Goal: Task Accomplishment & Management: Manage account settings

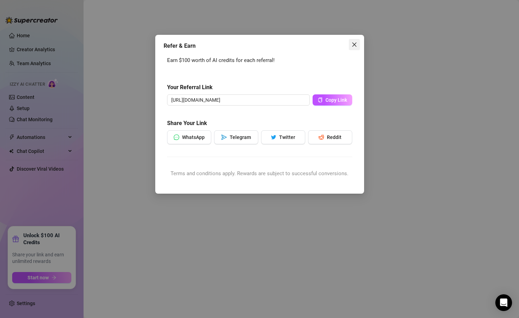
click at [358, 42] on span "Close" at bounding box center [354, 45] width 11 height 6
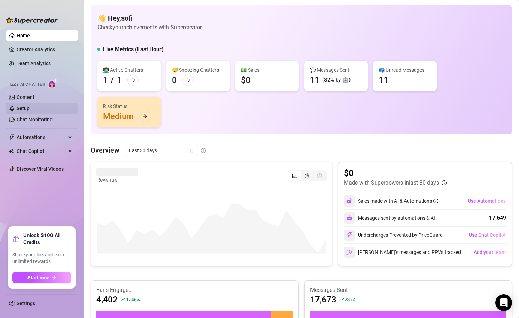
click at [28, 105] on link "Setup" at bounding box center [23, 108] width 13 height 6
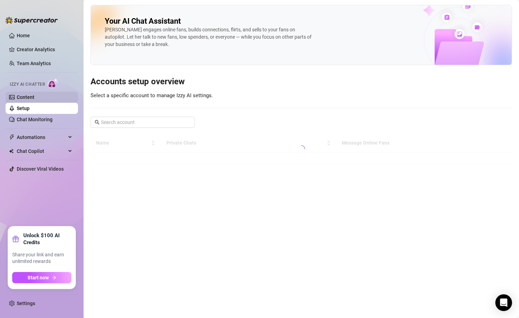
click at [30, 97] on link "Content" at bounding box center [26, 97] width 18 height 6
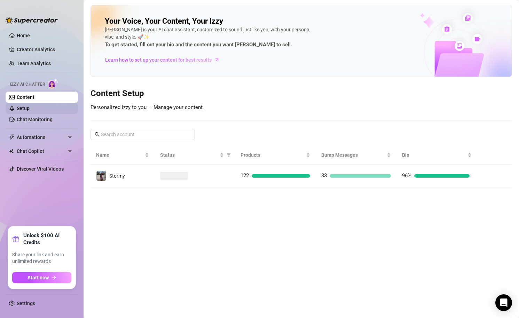
click at [30, 105] on link "Setup" at bounding box center [23, 108] width 13 height 6
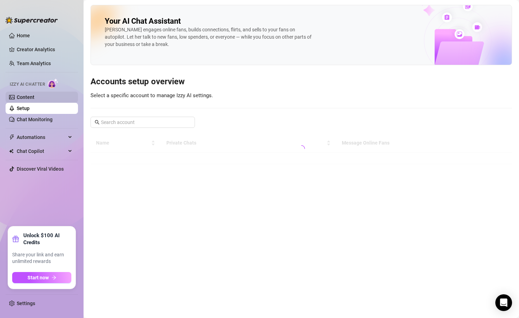
click at [33, 100] on link "Content" at bounding box center [26, 97] width 18 height 6
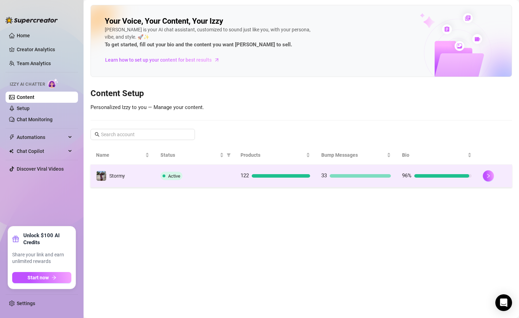
click at [228, 186] on td "Active" at bounding box center [195, 176] width 80 height 23
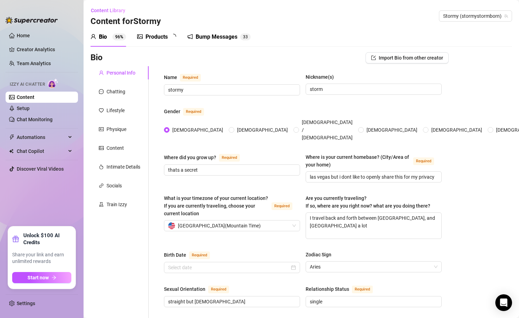
type input "[DATE]"
click at [142, 38] on icon "picture" at bounding box center [140, 36] width 6 height 5
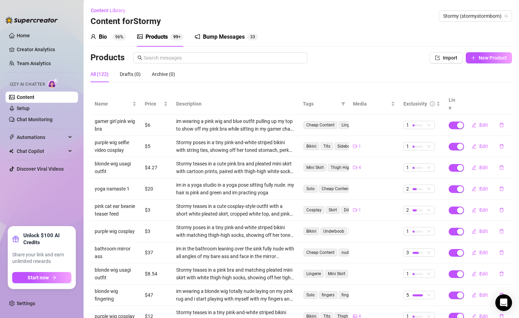
click at [109, 42] on div "Bio 96%" at bounding box center [107, 36] width 35 height 19
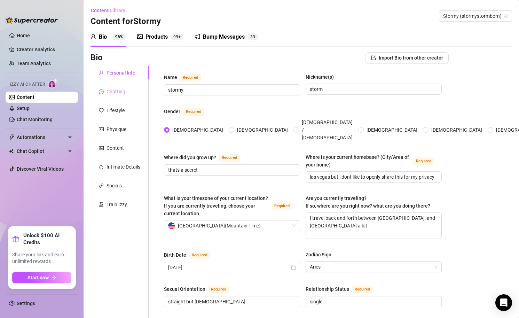
click at [116, 86] on div "Chatting" at bounding box center [119, 91] width 58 height 13
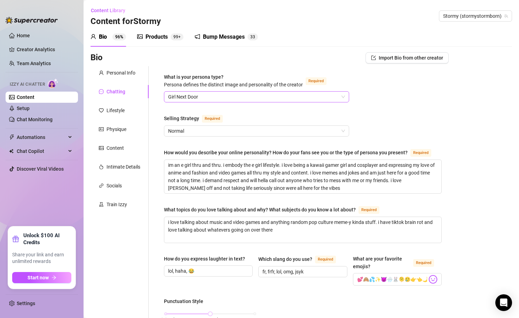
click at [202, 95] on span "Girl Next Door" at bounding box center [256, 97] width 177 height 10
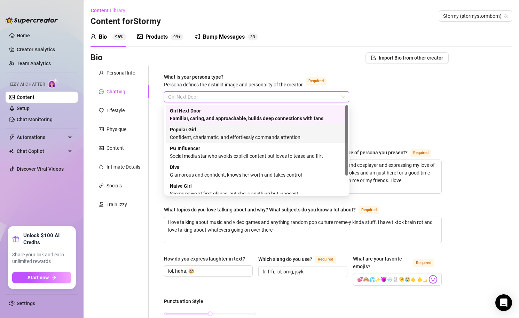
click at [215, 137] on div "Confident, charismatic, and effortlessly commands attention" at bounding box center [257, 137] width 174 height 8
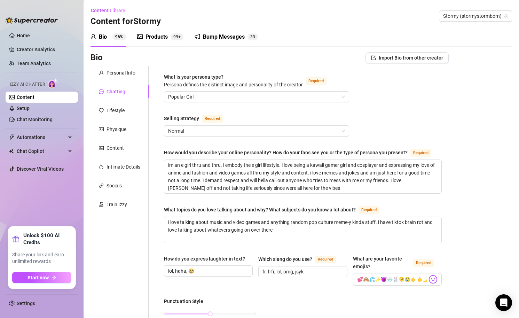
click at [272, 74] on div "What is your persona type? [PERSON_NAME] defines the distinct image and persona…" at bounding box center [233, 80] width 139 height 15
click at [272, 92] on input "What is your persona type? [PERSON_NAME] defines the distinct image and persona…" at bounding box center [253, 97] width 170 height 10
click at [34, 100] on link "Content" at bounding box center [26, 97] width 18 height 6
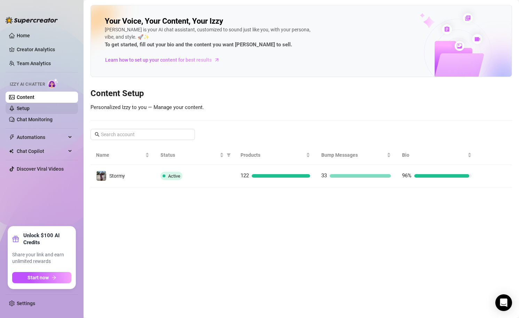
click at [30, 110] on link "Setup" at bounding box center [23, 108] width 13 height 6
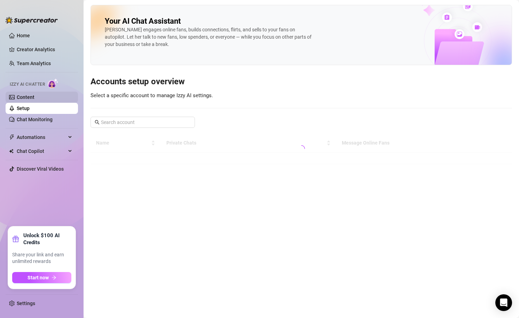
click at [34, 97] on link "Content" at bounding box center [26, 97] width 18 height 6
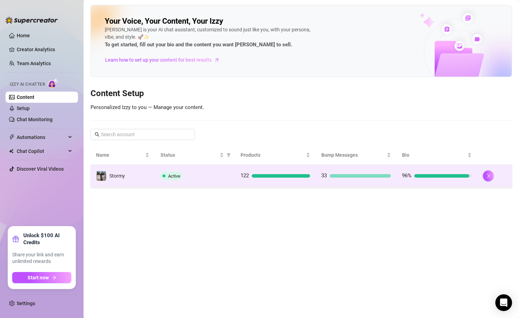
click at [185, 169] on td "Active" at bounding box center [195, 176] width 80 height 23
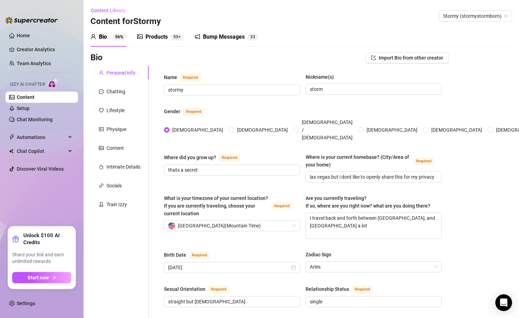
click at [154, 31] on div "Products 99+" at bounding box center [160, 36] width 46 height 19
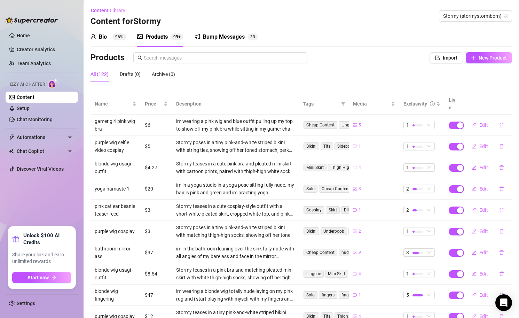
click at [108, 43] on div "Bio 96%" at bounding box center [107, 36] width 35 height 19
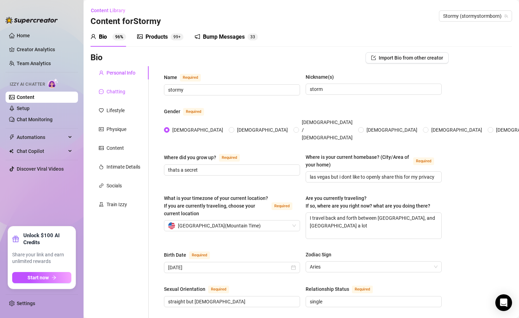
click at [124, 89] on div "Chatting" at bounding box center [115, 92] width 19 height 8
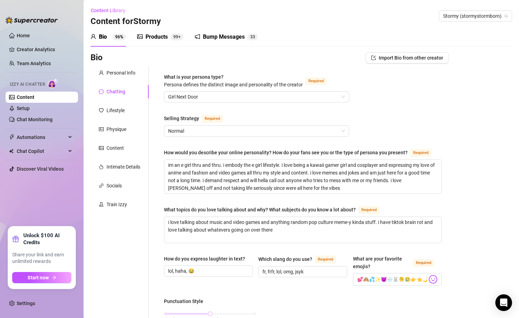
click at [191, 95] on span "Girl Next Door" at bounding box center [256, 97] width 177 height 10
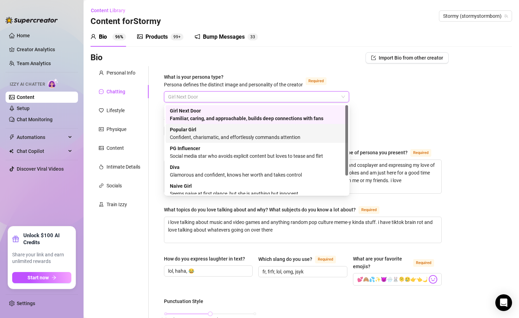
click at [196, 133] on div "Confident, charismatic, and effortlessly commands attention" at bounding box center [257, 137] width 174 height 8
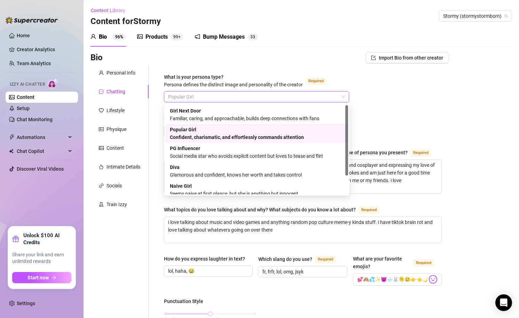
click at [243, 96] on span "Popular Girl" at bounding box center [256, 97] width 177 height 10
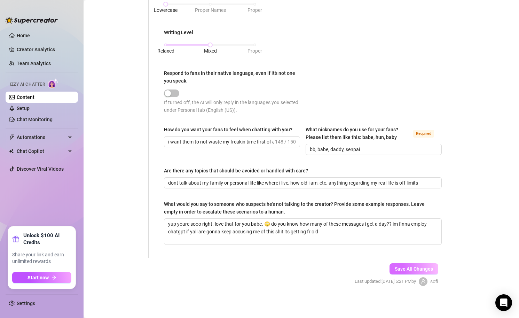
click at [401, 269] on span "Save All Changes" at bounding box center [414, 269] width 38 height 6
click at [251, 141] on input "i want them to not waste my freakin time first of all lol they need to pay or b…" at bounding box center [220, 142] width 105 height 8
click at [205, 180] on input "dont talk about my family or personal life like where i live, how old i am, etc…" at bounding box center [302, 183] width 268 height 8
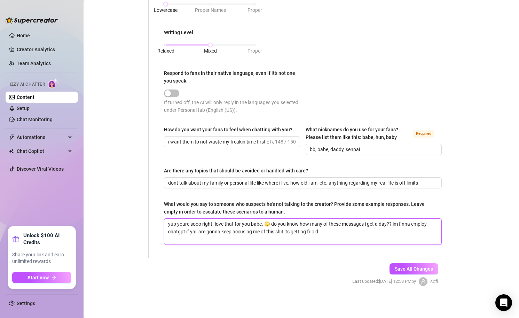
click at [232, 219] on textarea "yup youre sooo right. love that for you babe. 🙄 do you know how many of these m…" at bounding box center [302, 232] width 277 height 26
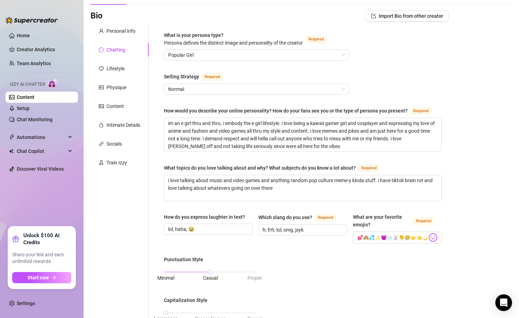
scroll to position [0, 0]
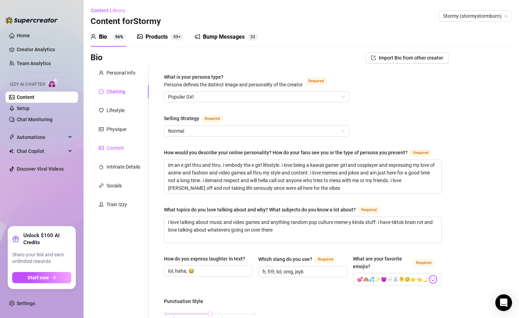
click at [114, 147] on div "Content" at bounding box center [114, 148] width 17 height 8
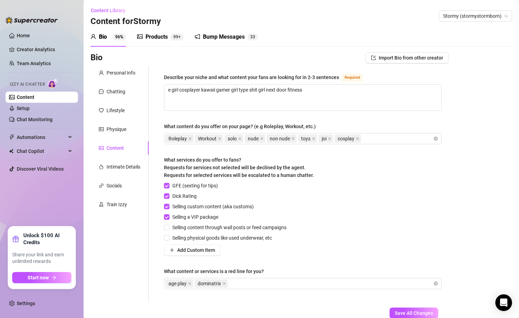
click at [109, 174] on div "Personal Info Chatting Lifestyle Physique Content Intimate Details Socials Trai…" at bounding box center [119, 184] width 58 height 236
click at [107, 168] on div "Intimate Details" at bounding box center [123, 167] width 34 height 8
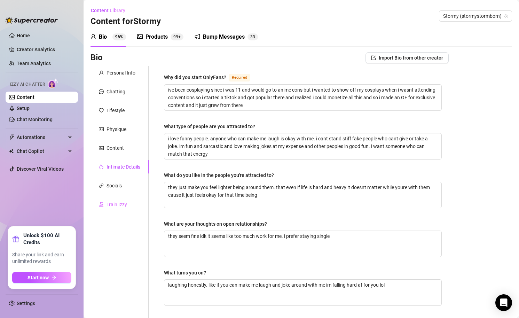
click at [107, 208] on div "Train Izzy" at bounding box center [119, 204] width 58 height 13
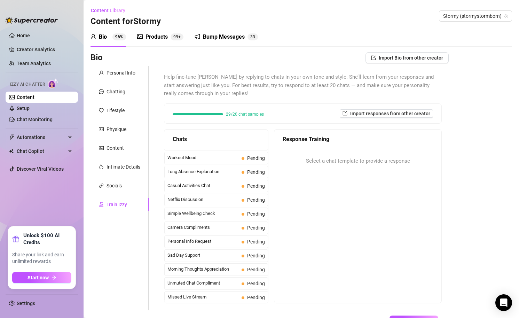
scroll to position [625, 0]
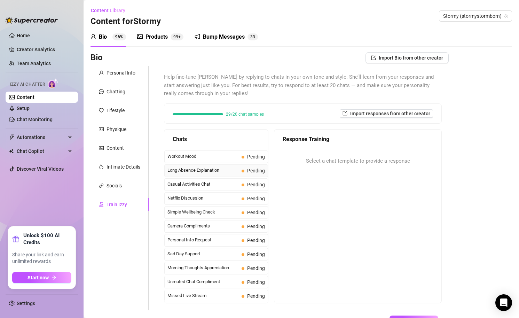
click at [204, 174] on span "Long Absence Explanation" at bounding box center [202, 170] width 71 height 7
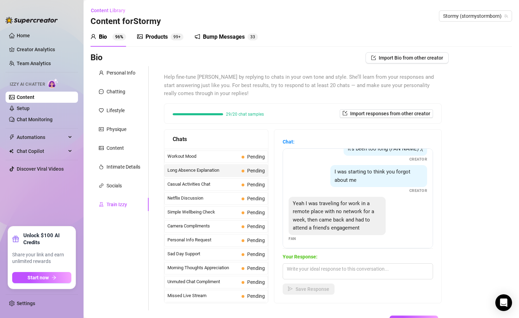
scroll to position [38, 0]
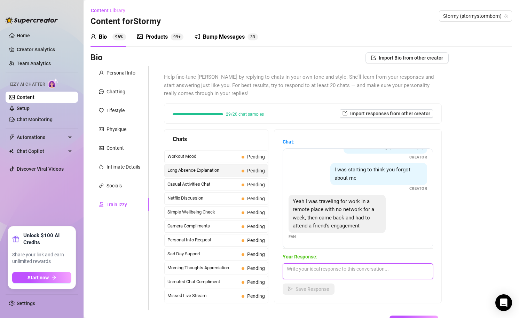
click at [358, 265] on textarea at bounding box center [358, 271] width 150 height 16
type textarea "well i missed u! did u miss me??"
click at [321, 293] on button "Save Response" at bounding box center [309, 288] width 52 height 11
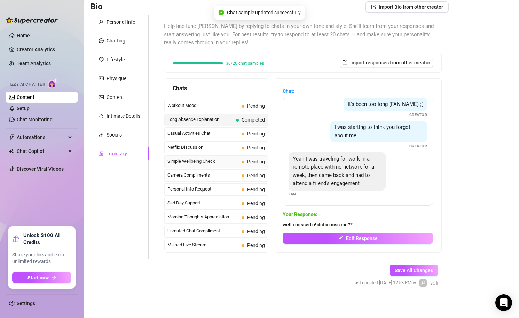
scroll to position [53, 0]
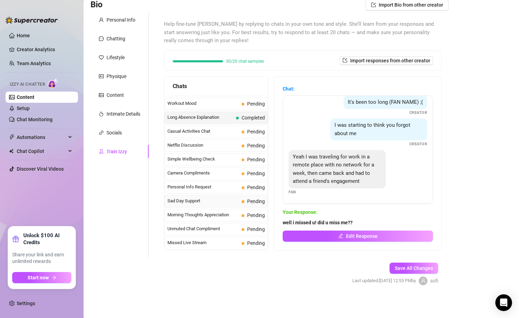
click at [191, 199] on span "Sad Day Support" at bounding box center [202, 200] width 71 height 7
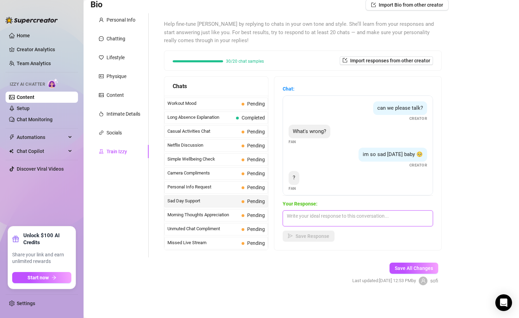
click at [307, 216] on textarea at bounding box center [358, 218] width 150 height 16
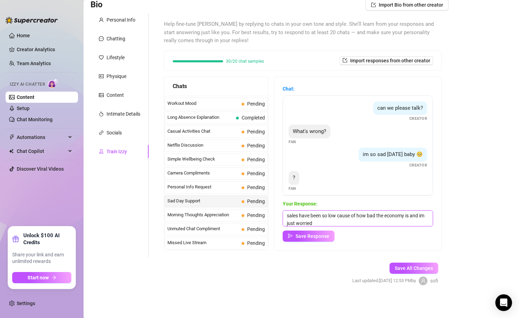
click at [297, 213] on textarea "sales have been so low cause of how bad the economy is and im just worried" at bounding box center [358, 218] width 150 height 16
click at [342, 225] on textarea "sales and subs have been so low cause of how bad the economy is and im just wor…" at bounding box center [358, 218] width 150 height 16
click at [318, 223] on textarea "sales and subs have been so low cause of how bad the economy is and im just wor…" at bounding box center [358, 218] width 150 height 16
click at [351, 224] on textarea "sales and subs have been so low cause of how bad the economy is and im just get…" at bounding box center [358, 218] width 150 height 16
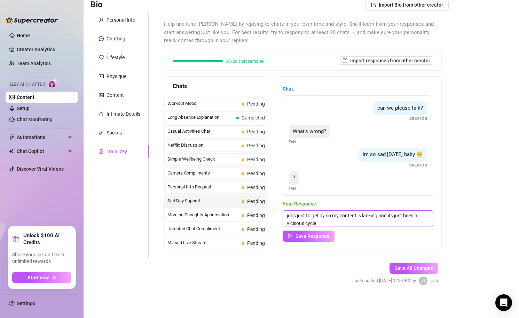
click at [310, 223] on textarea "sales and subs have been so low cause of how bad the economy is and im just get…" at bounding box center [358, 218] width 150 height 16
click at [334, 221] on textarea "sales and subs have been so low cause of how bad the economy is and im just get…" at bounding box center [358, 218] width 150 height 16
type textarea "sales and subs have been so low cause of how bad the economy is and im just get…"
click at [306, 236] on span "Save Response" at bounding box center [312, 236] width 34 height 6
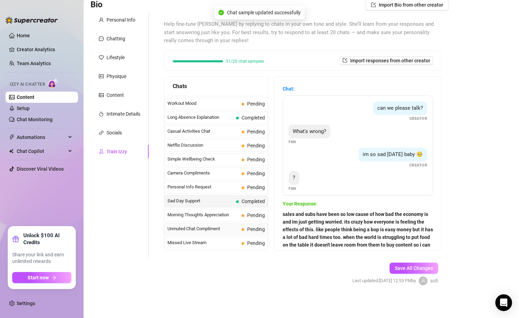
click at [213, 227] on span "Unmuted Chat Compliment" at bounding box center [202, 228] width 71 height 7
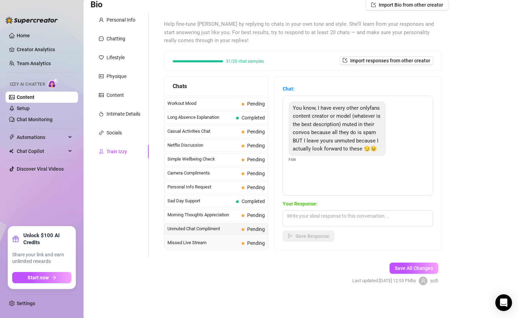
click at [223, 245] on span "Missed Live Stream" at bounding box center [202, 242] width 71 height 7
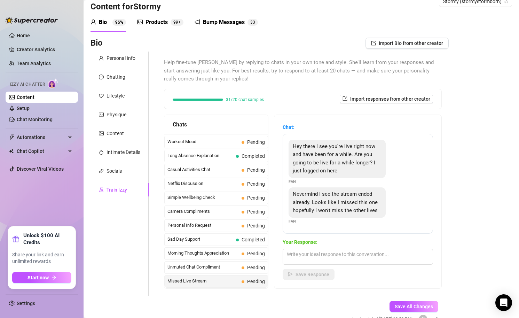
scroll to position [3, 0]
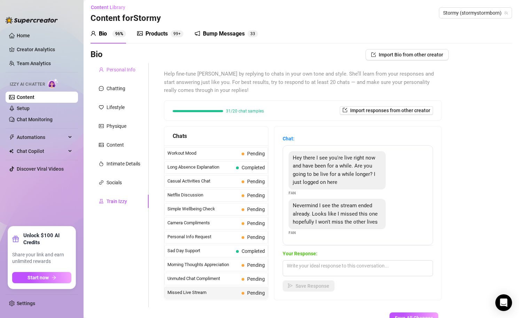
click at [117, 73] on div "Personal Info" at bounding box center [119, 69] width 58 height 13
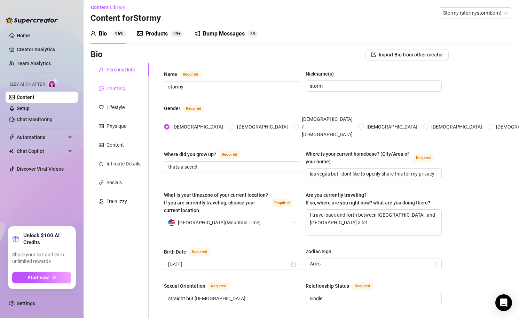
click at [120, 84] on div "Chatting" at bounding box center [119, 88] width 58 height 13
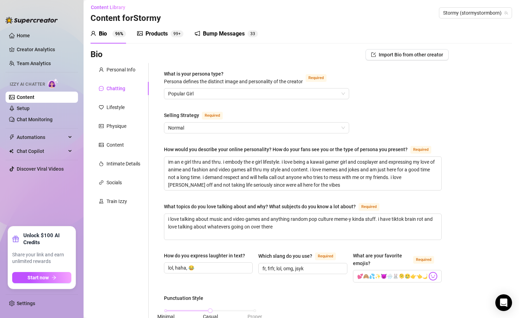
scroll to position [15, 0]
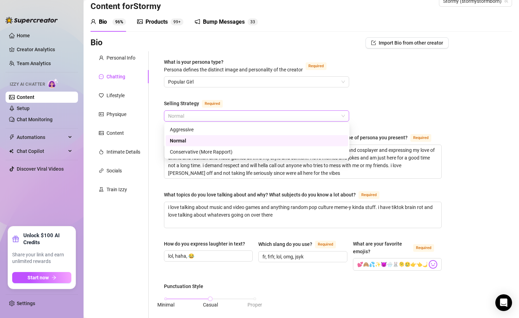
click at [183, 117] on span "Normal" at bounding box center [256, 116] width 177 height 10
click at [160, 138] on div "What is your persona type? [PERSON_NAME] defines the distinct image and persona…" at bounding box center [303, 322] width 292 height 542
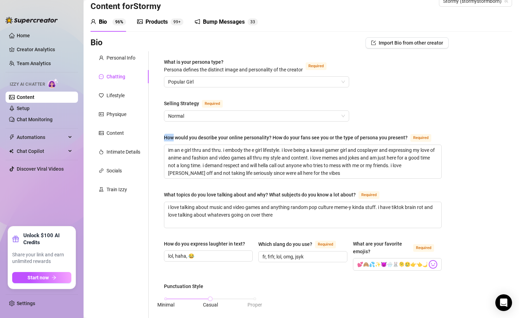
click at [160, 138] on div "What is your persona type? [PERSON_NAME] defines the distinct image and persona…" at bounding box center [303, 322] width 292 height 542
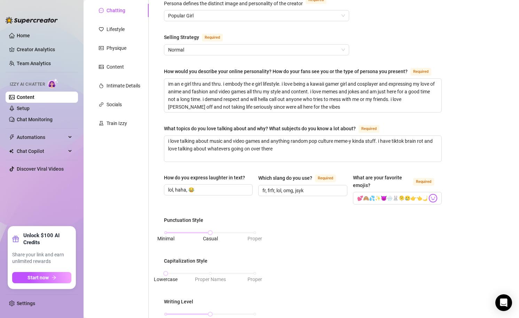
scroll to position [83, 0]
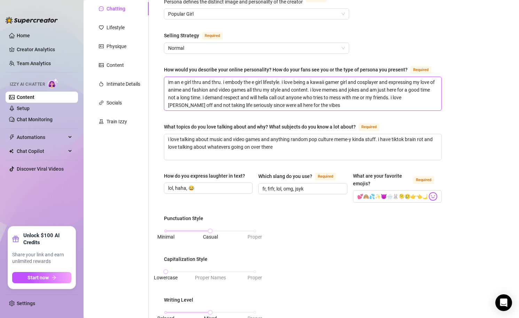
click at [337, 100] on textarea "im an e girl thru and thru. i embody the e girl lifestyle. i love being a kawai…" at bounding box center [302, 93] width 277 height 33
click at [328, 104] on textarea "im an e girl thru and thru. i embody the e girl lifestyle. i love being a kawai…" at bounding box center [302, 93] width 277 height 33
type textarea "im an e girl thru and thru. i embody the e girl lifestyle. i love being a kawai…"
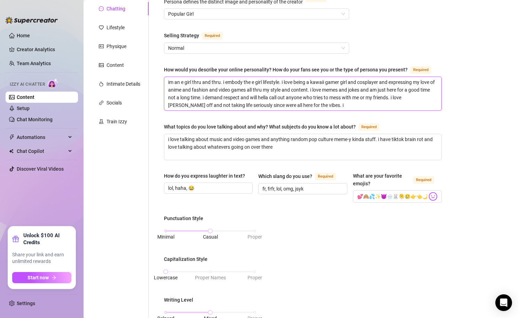
type textarea "im an e girl thru and thru. i embody the e girl lifestyle. i love being a kawai…"
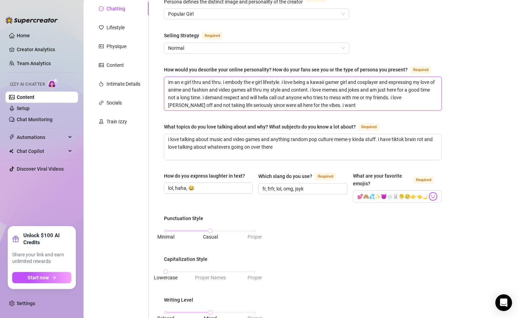
type textarea "im an e girl thru and thru. i embody the e girl lifestyle. i love being a kawai…"
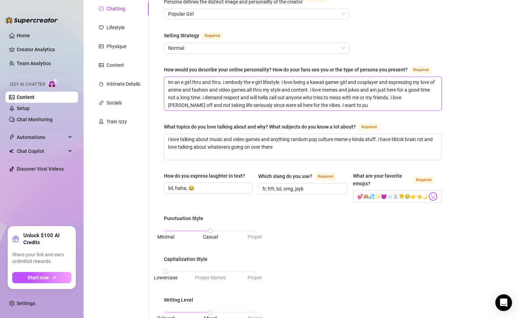
type textarea "im an e girl thru and thru. i embody the e girl lifestyle. i love being a kawai…"
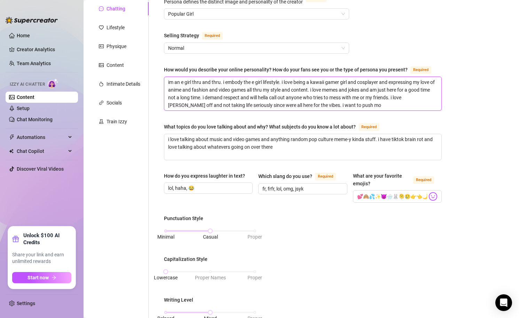
type textarea "im an e girl thru and thru. i embody the e girl lifestyle. i love being a kawai…"
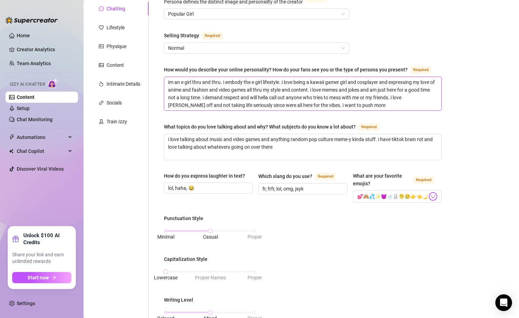
type textarea "im an e girl thru and thru. i embody the e girl lifestyle. i love being a kawai…"
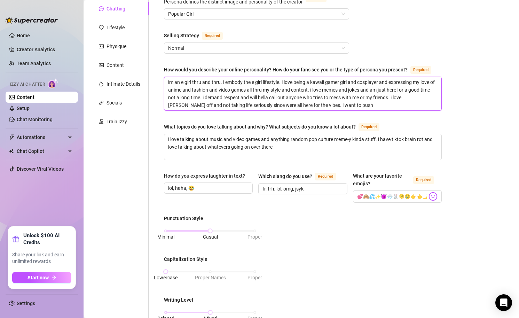
type textarea "im an e girl thru and thru. i embody the e girl lifestyle. i love being a kawai…"
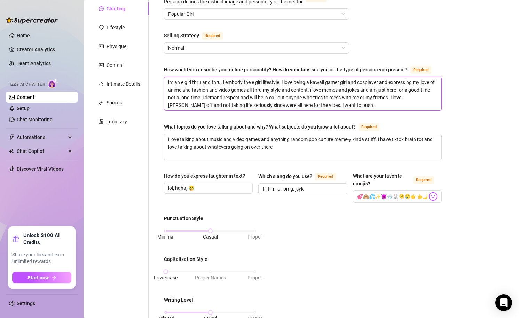
type textarea "im an e girl thru and thru. i embody the e girl lifestyle. i love being a kawai…"
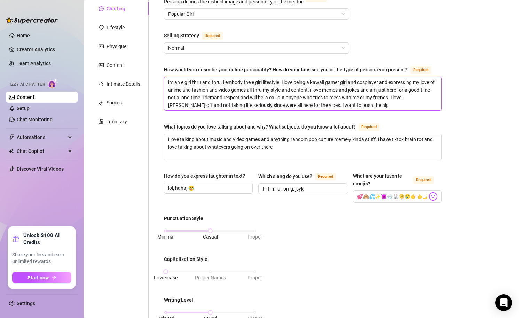
type textarea "im an e girl thru and thru. i embody the e girl lifestyle. i love being a kawai…"
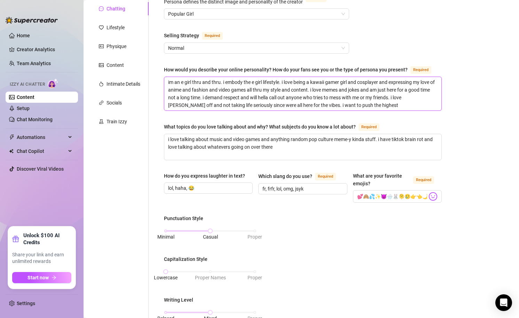
type textarea "im an e girl thru and thru. i embody the e girl lifestyle. i love being a kawai…"
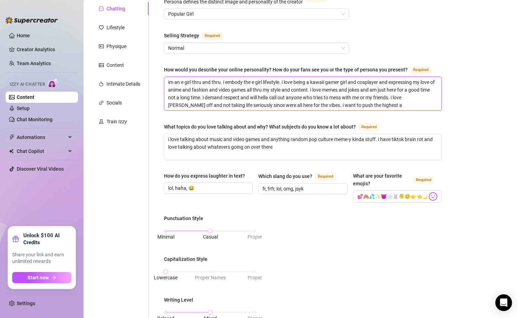
type textarea "im an e girl thru and thru. i embody the e girl lifestyle. i love being a kawai…"
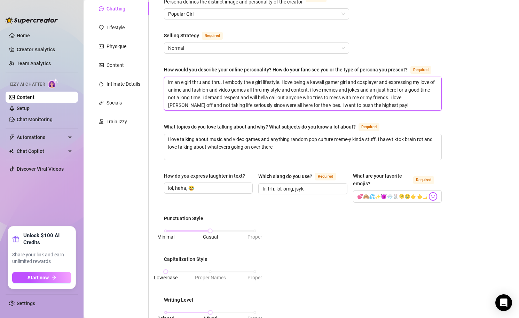
type textarea "im an e girl thru and thru. i embody the e girl lifestyle. i love being a kawai…"
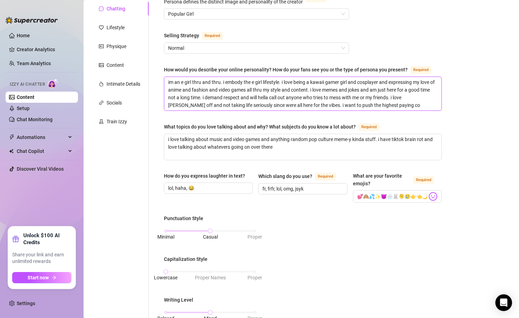
type textarea "im an e girl thru and thru. i embody the e girl lifestyle. i love being a kawai…"
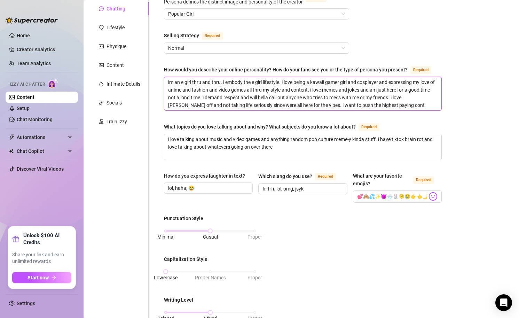
type textarea "im an e girl thru and thru. i embody the e girl lifestyle. i love being a kawai…"
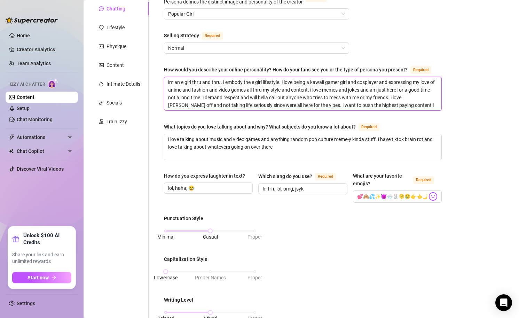
type textarea "im an e girl thru and thru. i embody the e girl lifestyle. i love being a kawai…"
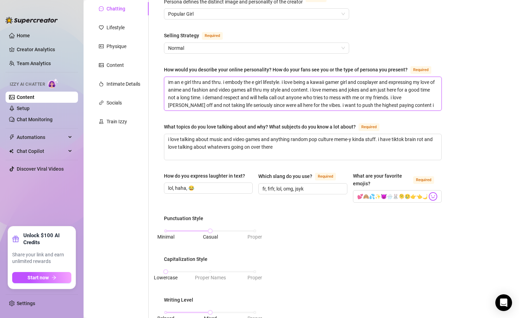
type textarea "im an e girl thru and thru. i embody the e girl lifestyle. i love being a kawai…"
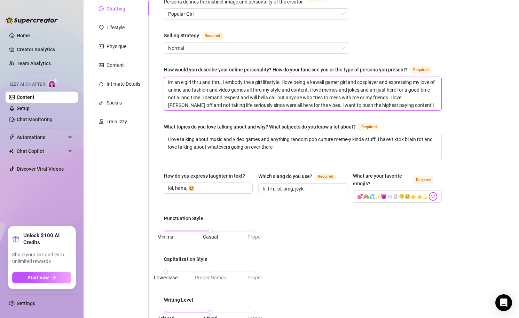
type textarea "im an e girl thru and thru. i embody the e girl lifestyle. i love being a kawai…"
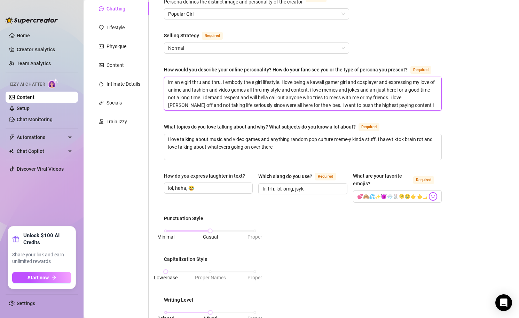
type textarea "im an e girl thru and thru. i embody the e girl lifestyle. i love being a kawai…"
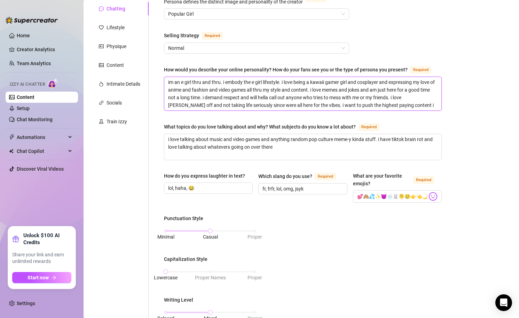
type textarea "im an e girl thru and thru. i embody the e girl lifestyle. i love being a kawai…"
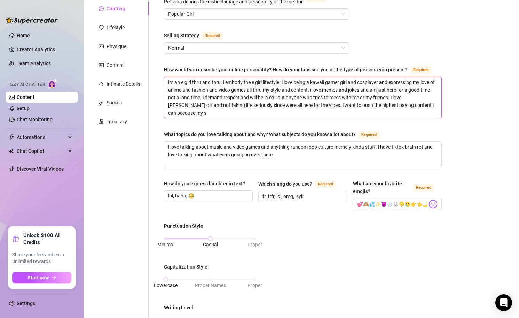
type textarea "im an e girl thru and thru. i embody the e girl lifestyle. i love being a kawai…"
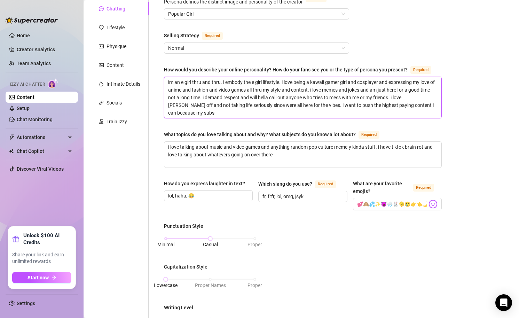
scroll to position [0, 0]
type textarea "im an e girl thru and thru. i embody the e girl lifestyle. i love being a kawai…"
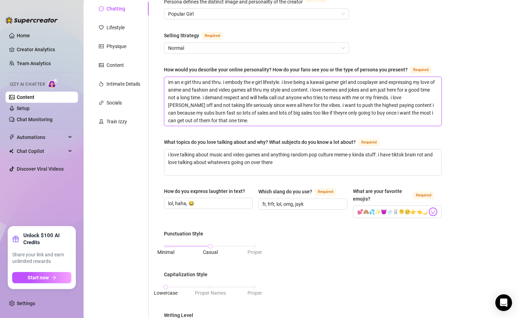
scroll to position [365, 0]
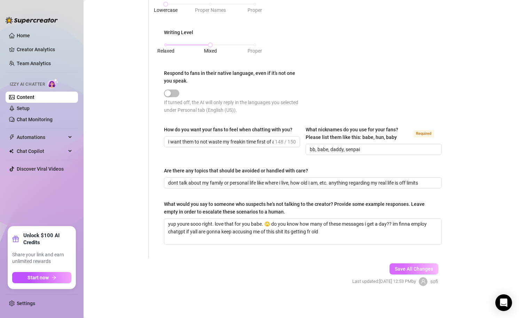
click at [412, 266] on span "Save All Changes" at bounding box center [414, 269] width 38 height 6
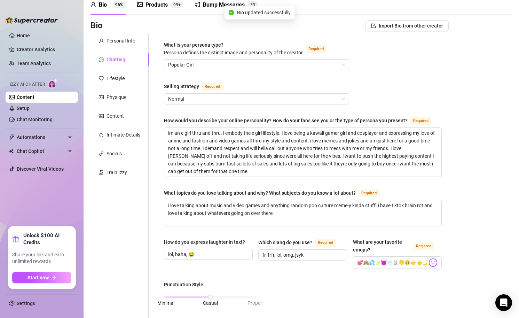
scroll to position [0, 0]
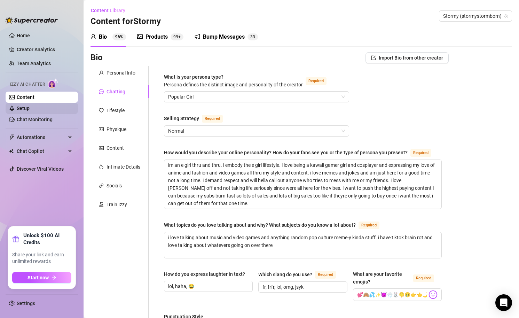
click at [24, 111] on link "Setup" at bounding box center [23, 108] width 13 height 6
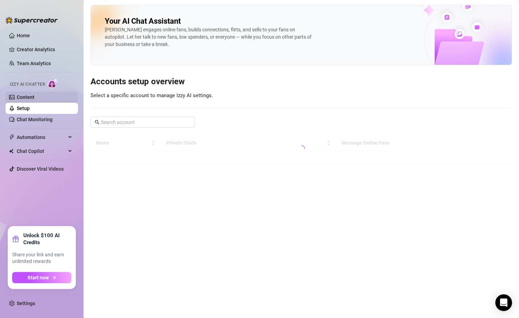
click at [34, 94] on link "Content" at bounding box center [26, 97] width 18 height 6
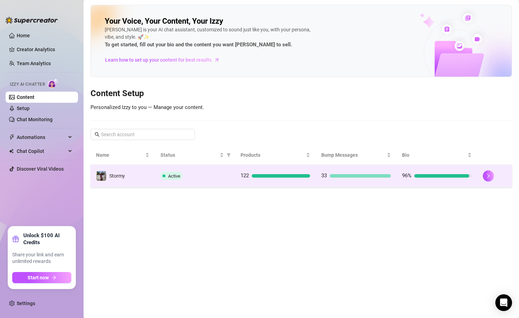
click at [207, 168] on td "Active" at bounding box center [195, 176] width 80 height 23
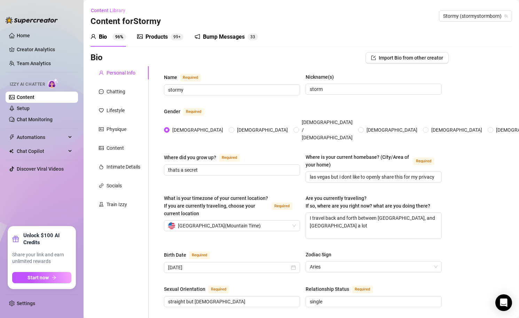
click at [207, 29] on div "Bump Messages 3 3" at bounding box center [225, 36] width 63 height 19
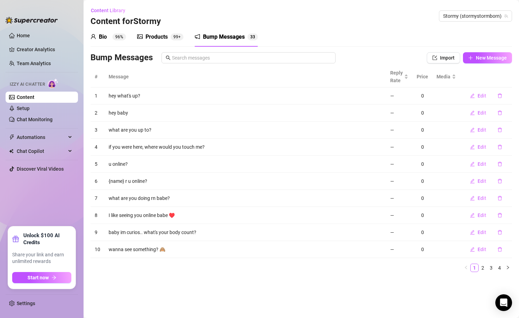
click at [142, 46] on div "Products 99+" at bounding box center [160, 36] width 46 height 19
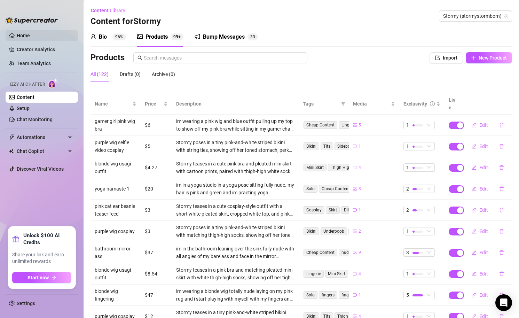
click at [17, 38] on link "Home" at bounding box center [23, 36] width 13 height 6
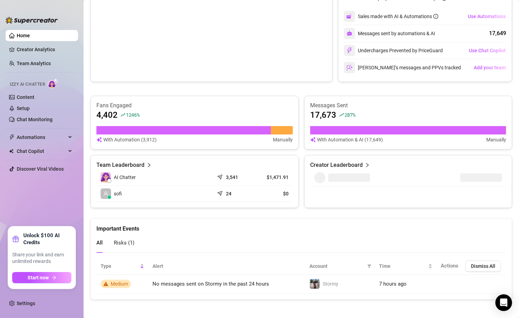
scroll to position [186, 0]
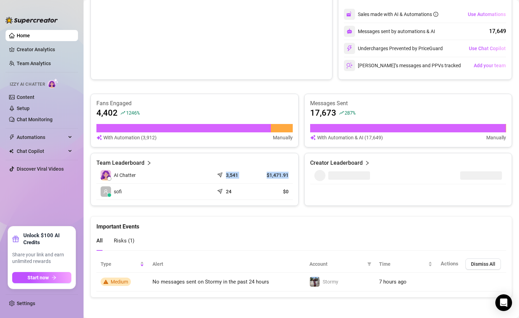
drag, startPoint x: 225, startPoint y: 175, endPoint x: 290, endPoint y: 176, distance: 64.7
click at [290, 176] on tr "AI Chatter 3,541 $1,471.91" at bounding box center [194, 175] width 196 height 16
click at [290, 176] on td "$1,471.91" at bounding box center [272, 175] width 39 height 16
drag, startPoint x: 265, startPoint y: 174, endPoint x: 292, endPoint y: 174, distance: 27.5
click at [292, 174] on div "Team Leaderboard AI Chatter 3,541 $1,471.91 sofi 24 $0" at bounding box center [194, 179] width 208 height 53
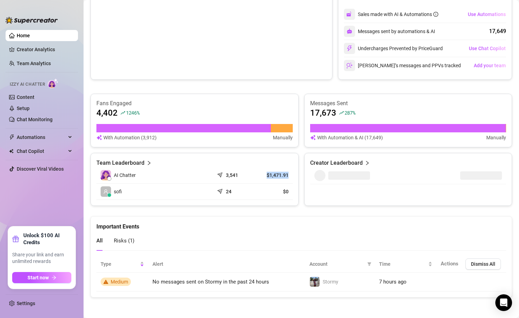
click at [292, 174] on div "Team Leaderboard AI Chatter 3,541 $1,471.91 sofi 24 $0" at bounding box center [194, 179] width 208 height 53
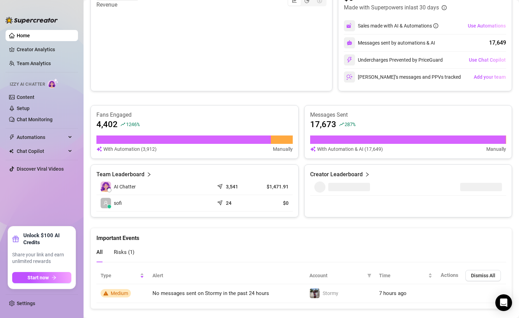
click at [238, 188] on div "3,541" at bounding box center [233, 186] width 31 height 7
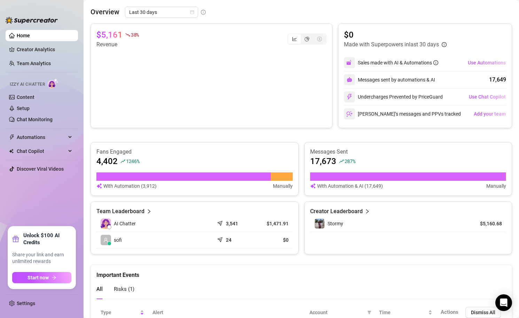
scroll to position [186, 0]
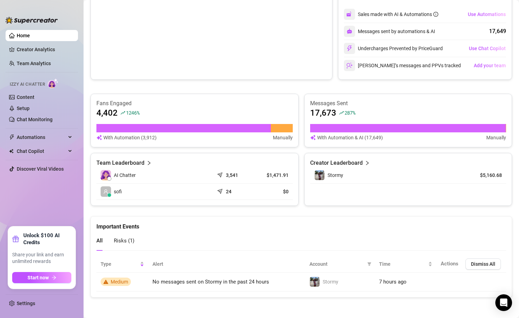
click at [287, 172] on article "$1,471.91" at bounding box center [272, 175] width 31 height 7
drag, startPoint x: 287, startPoint y: 172, endPoint x: 217, endPoint y: 175, distance: 70.4
click at [217, 176] on tr "AI Chatter 3,541 $1,471.91" at bounding box center [194, 175] width 196 height 16
click at [217, 175] on td "3,541" at bounding box center [233, 175] width 39 height 16
click at [366, 164] on icon "right" at bounding box center [367, 163] width 2 height 4
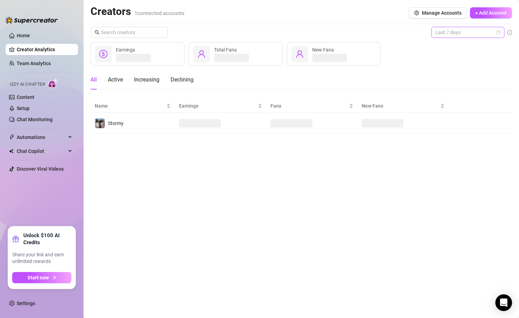
click at [439, 33] on span "Last 7 days" at bounding box center [467, 32] width 65 height 10
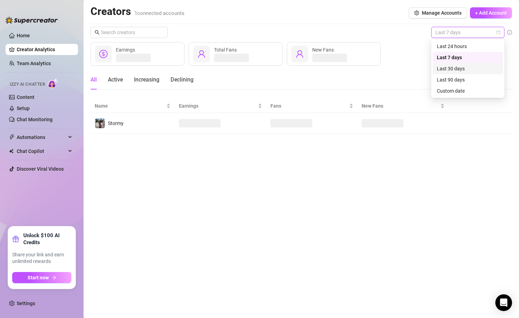
click at [452, 70] on div "Last 30 days" at bounding box center [468, 69] width 62 height 8
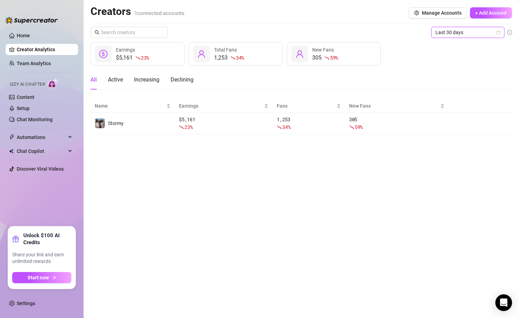
click at [335, 75] on div "All Active Increasing Declining" at bounding box center [300, 79] width 421 height 19
click at [467, 35] on span "Last 30 days" at bounding box center [467, 32] width 65 height 10
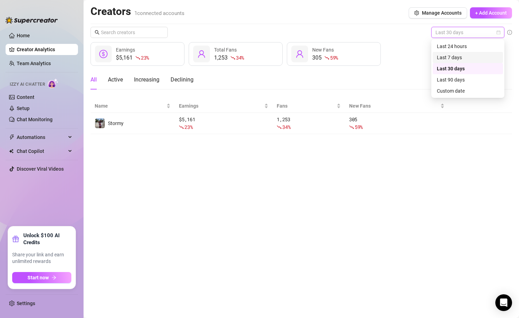
click at [454, 58] on div "Last 7 days" at bounding box center [468, 58] width 62 height 8
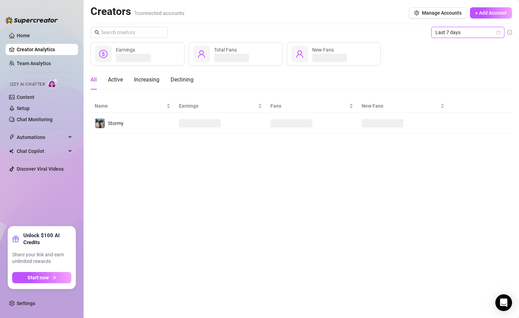
click at [368, 76] on div "All Active Increasing Declining" at bounding box center [300, 79] width 421 height 19
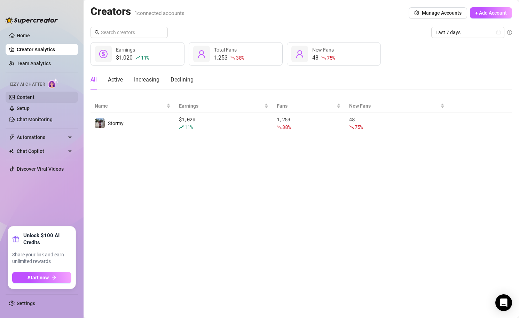
click at [34, 100] on link "Content" at bounding box center [26, 97] width 18 height 6
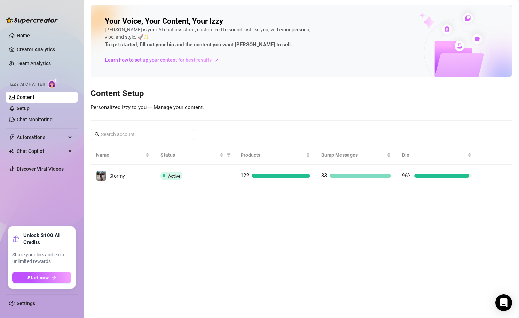
click at [146, 214] on main "Your Voice, Your Content, Your [PERSON_NAME] is your AI chat assistant, customi…" at bounding box center [301, 159] width 435 height 318
click at [30, 111] on link "Setup" at bounding box center [23, 108] width 13 height 6
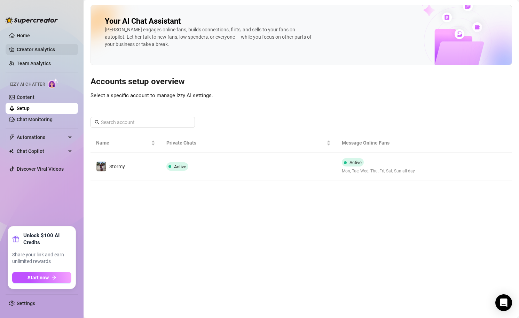
click at [44, 51] on link "Creator Analytics" at bounding box center [45, 49] width 56 height 11
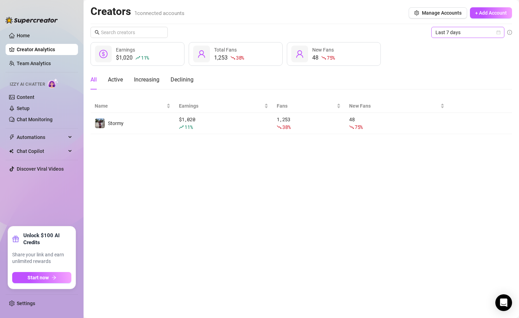
click at [447, 34] on span "Last 7 days" at bounding box center [467, 32] width 65 height 10
click at [410, 48] on div "$1,020 11 % Earnings 1,253 38 % Total Fans 48 75 % New Fans" at bounding box center [300, 54] width 421 height 24
click at [452, 31] on span "Last 7 days" at bounding box center [467, 32] width 65 height 10
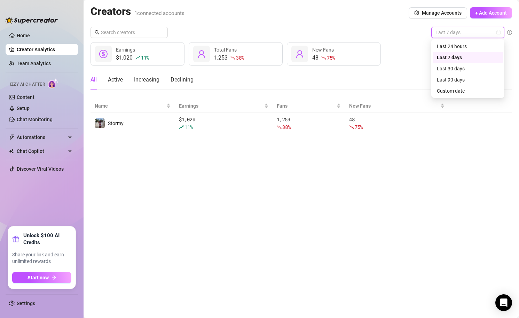
click at [509, 31] on icon "info-circle" at bounding box center [509, 32] width 5 height 5
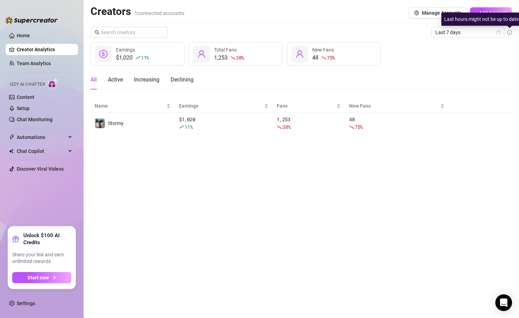
click at [509, 32] on icon "info-circle" at bounding box center [509, 32] width 5 height 5
click at [498, 34] on icon "calendar" at bounding box center [498, 32] width 4 height 4
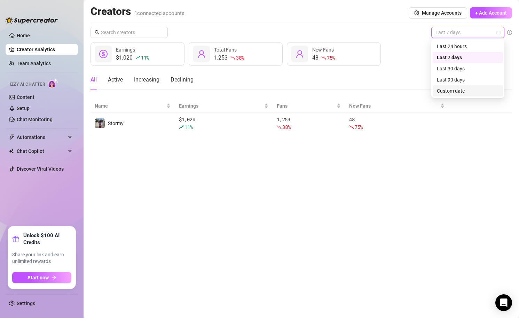
click at [463, 94] on div "Custom date" at bounding box center [468, 91] width 62 height 8
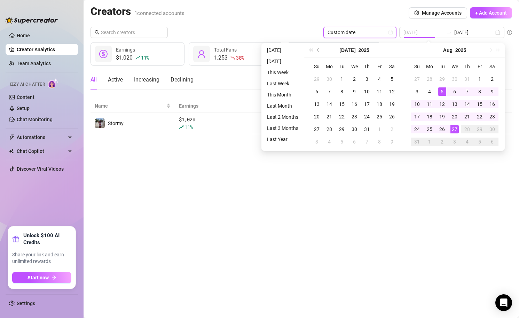
click at [438, 93] on div "5" at bounding box center [442, 91] width 8 height 8
click at [398, 13] on div "Creators 1 connected accounts Manage Accounts + Add Account" at bounding box center [300, 13] width 421 height 16
